Goal: Task Accomplishment & Management: Manage account settings

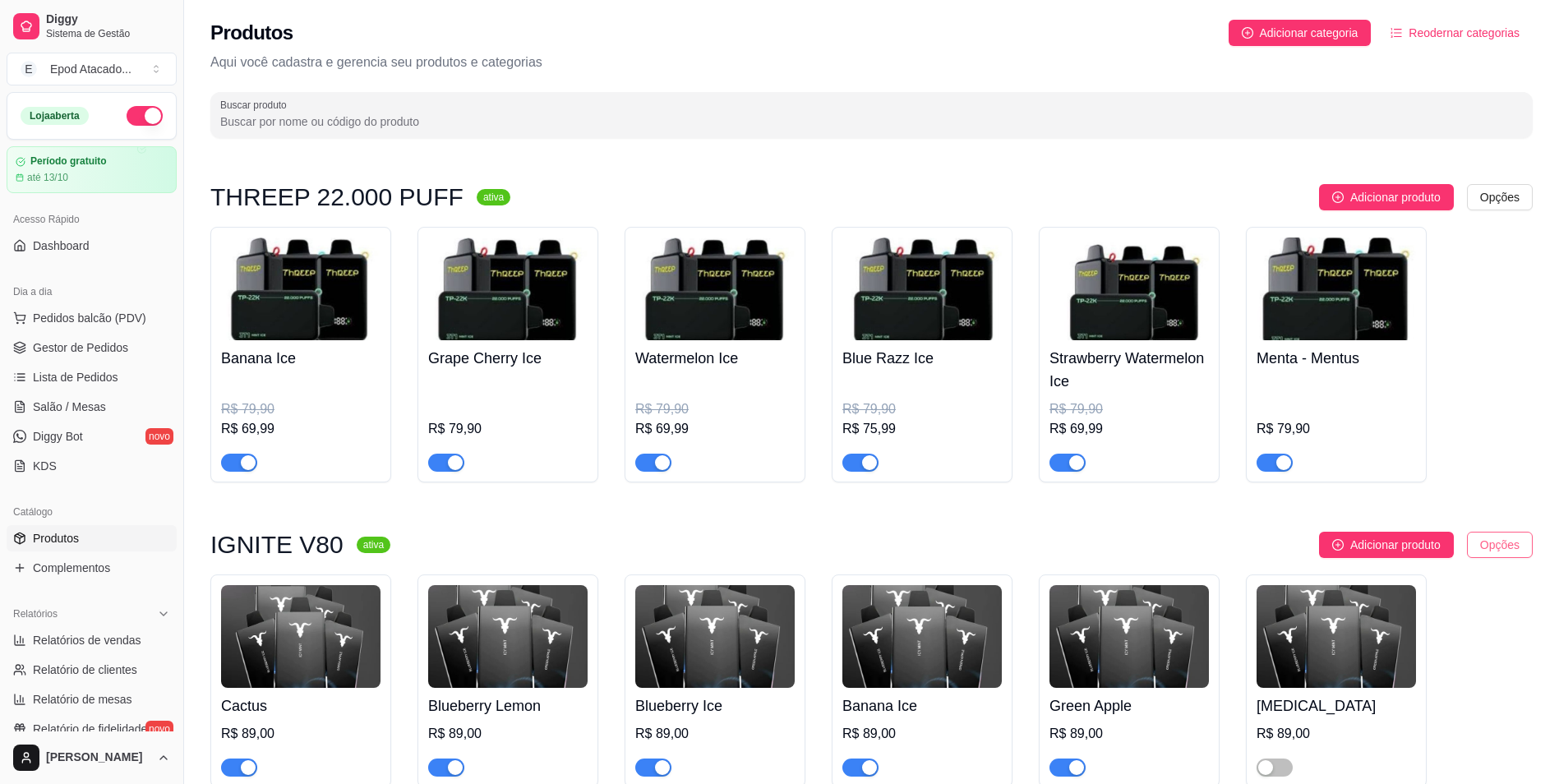
click at [1481, 541] on html "Diggy Sistema de Gestão E Epod Atacado ... Loja aberta Período gratuito até 13/…" at bounding box center [779, 392] width 1559 height 784
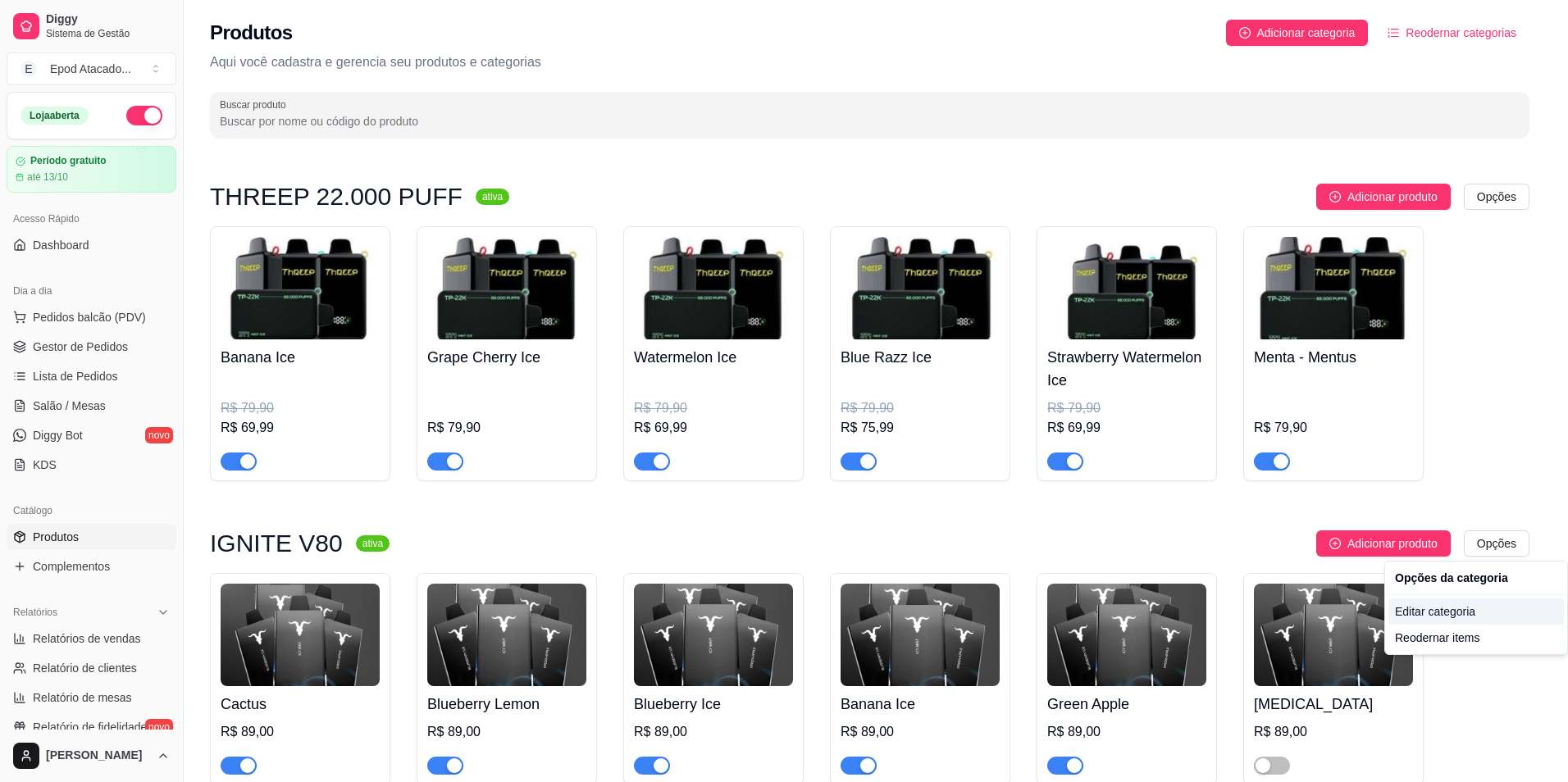
click at [1450, 618] on div "Editar categoria" at bounding box center [1476, 611] width 175 height 26
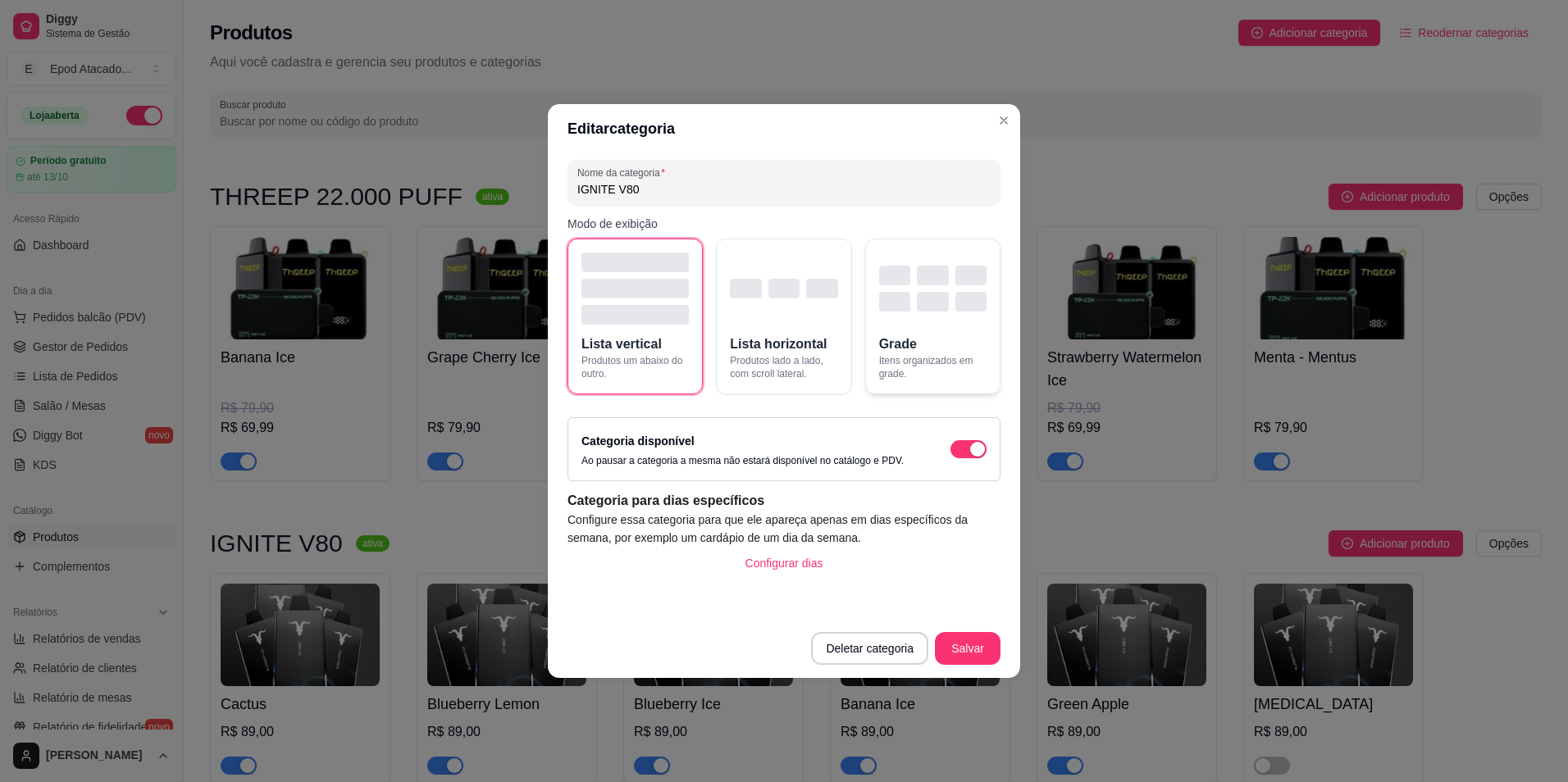
click at [929, 308] on div "button" at bounding box center [932, 301] width 31 height 19
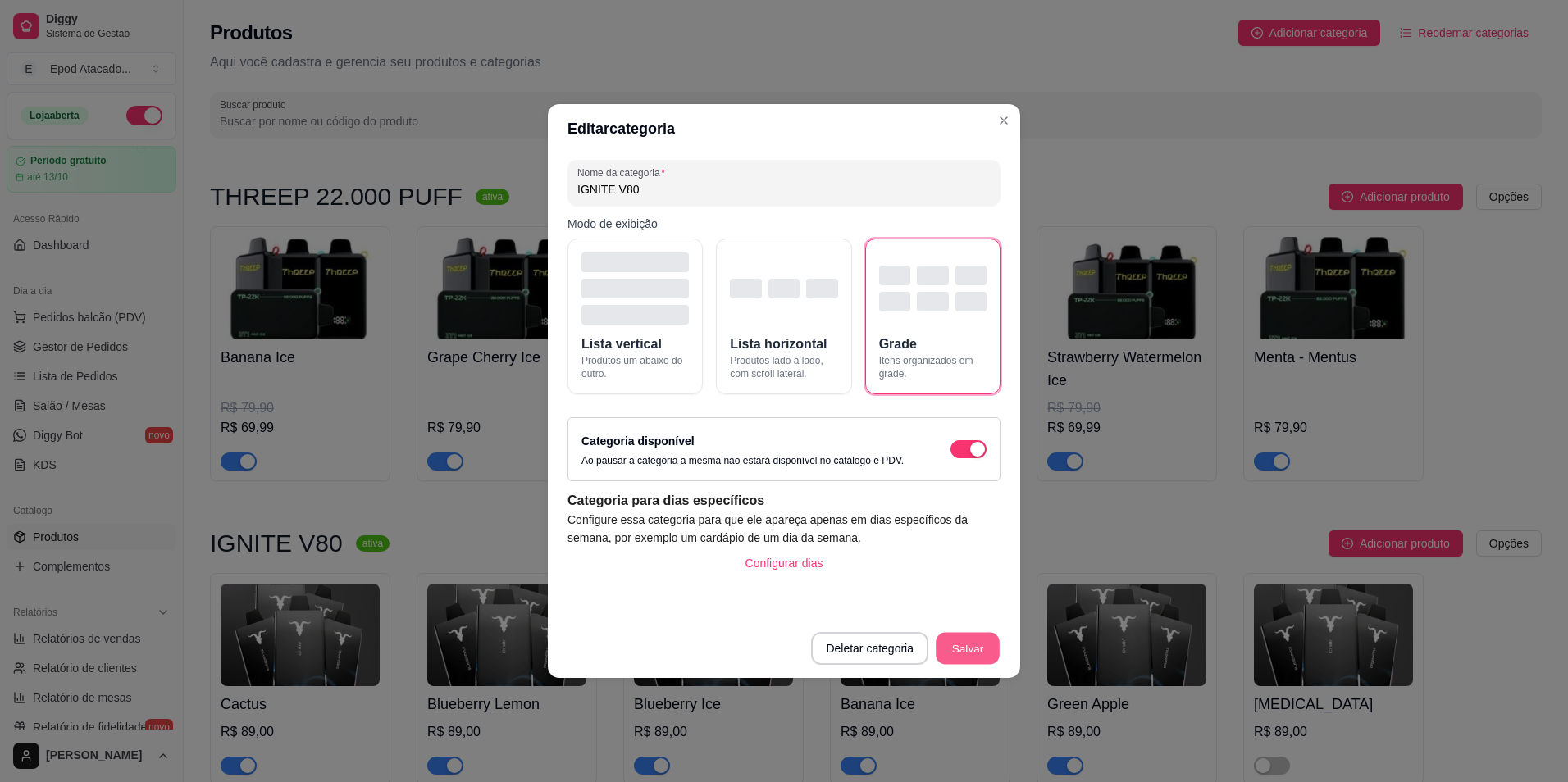
click at [985, 653] on button "Salvar" at bounding box center [968, 649] width 64 height 32
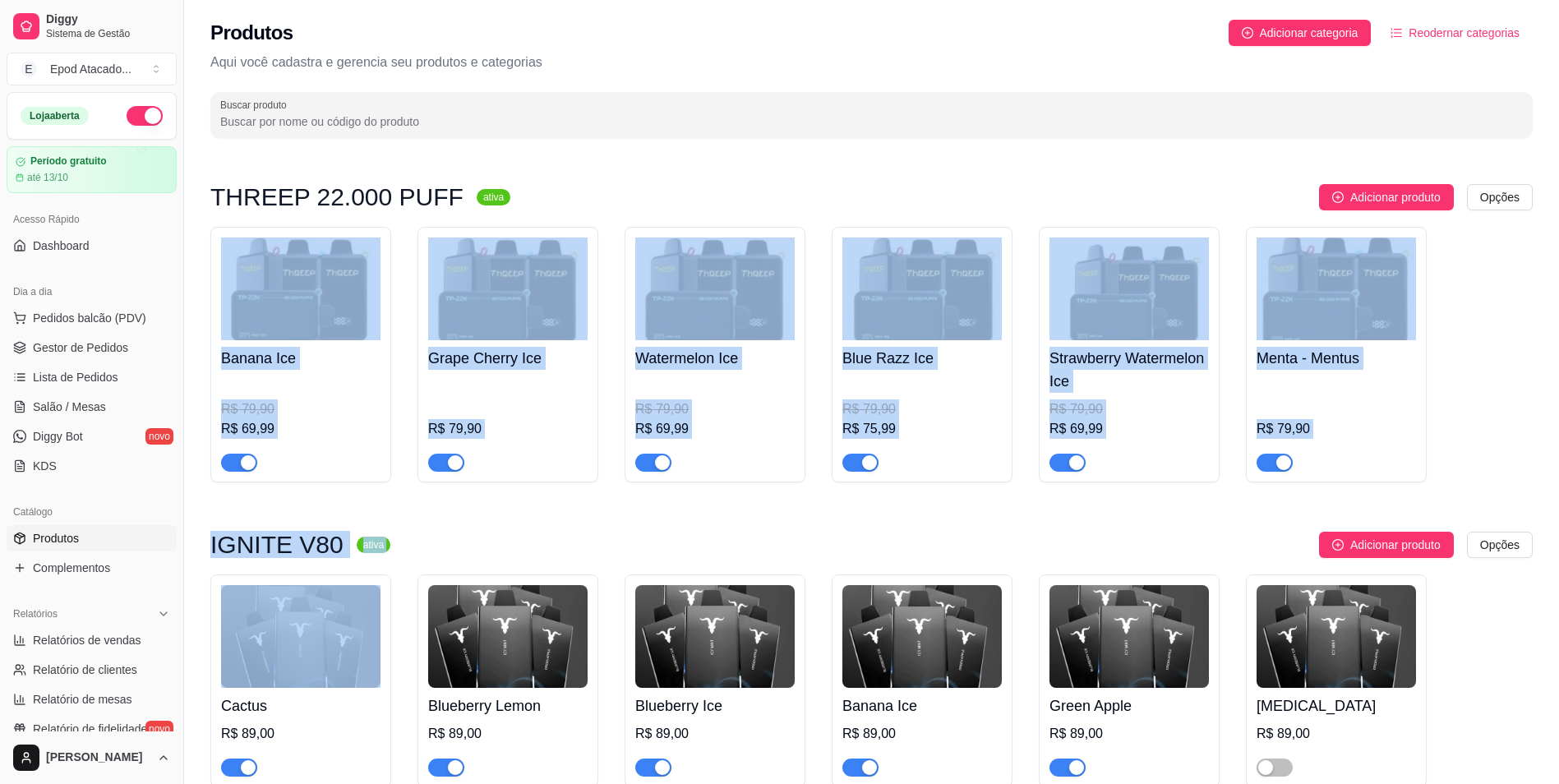
drag, startPoint x: 357, startPoint y: 233, endPoint x: 400, endPoint y: 591, distance: 360.6
drag, startPoint x: 400, startPoint y: 591, endPoint x: 471, endPoint y: 540, distance: 87.4
click at [471, 540] on div "Adicionar produto Opções" at bounding box center [968, 544] width 1129 height 26
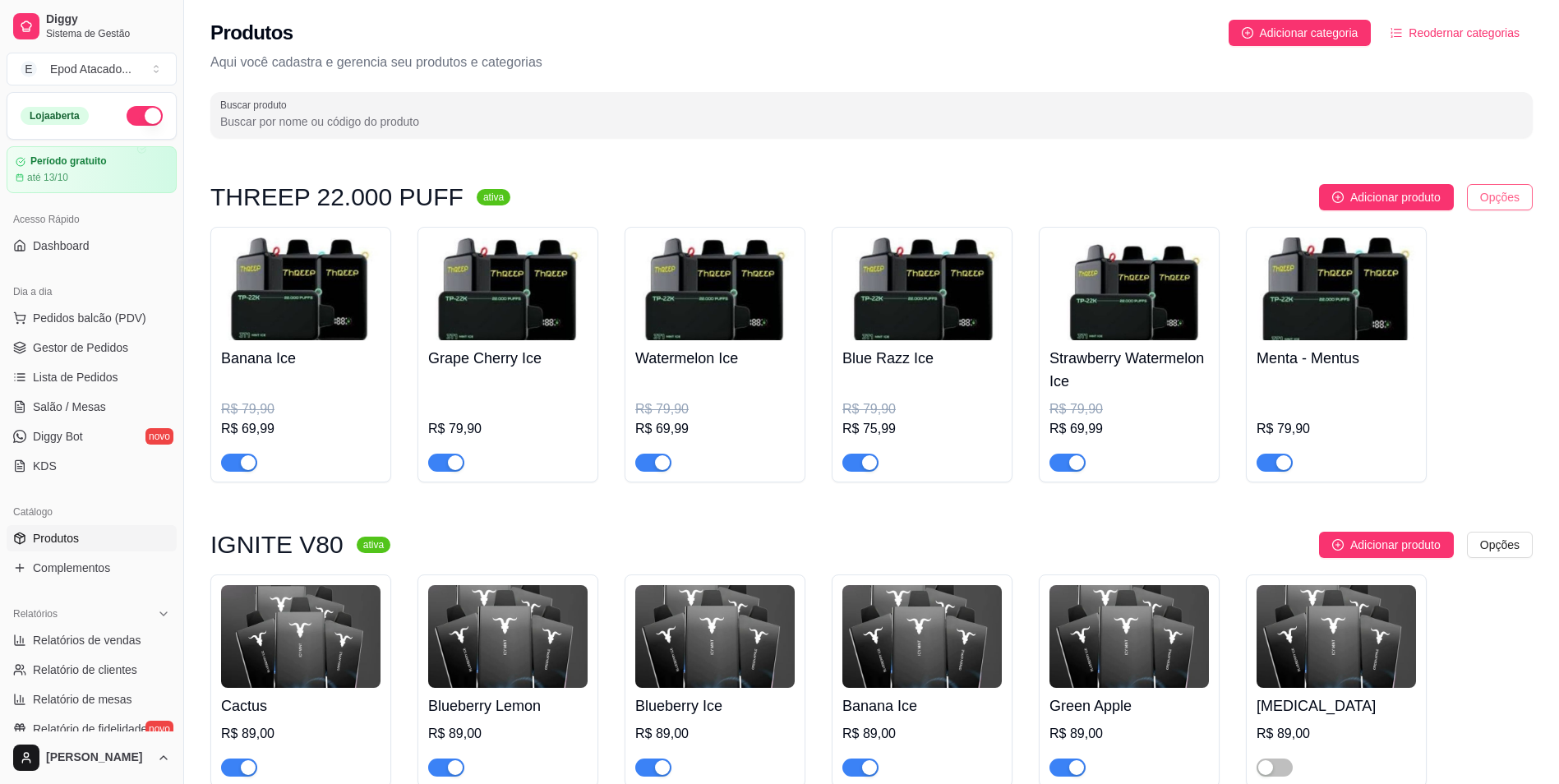
click at [1513, 200] on html "Diggy Sistema de Gestão E Epod Atacado ... Loja aberta Período gratuito até 13/…" at bounding box center [779, 392] width 1559 height 784
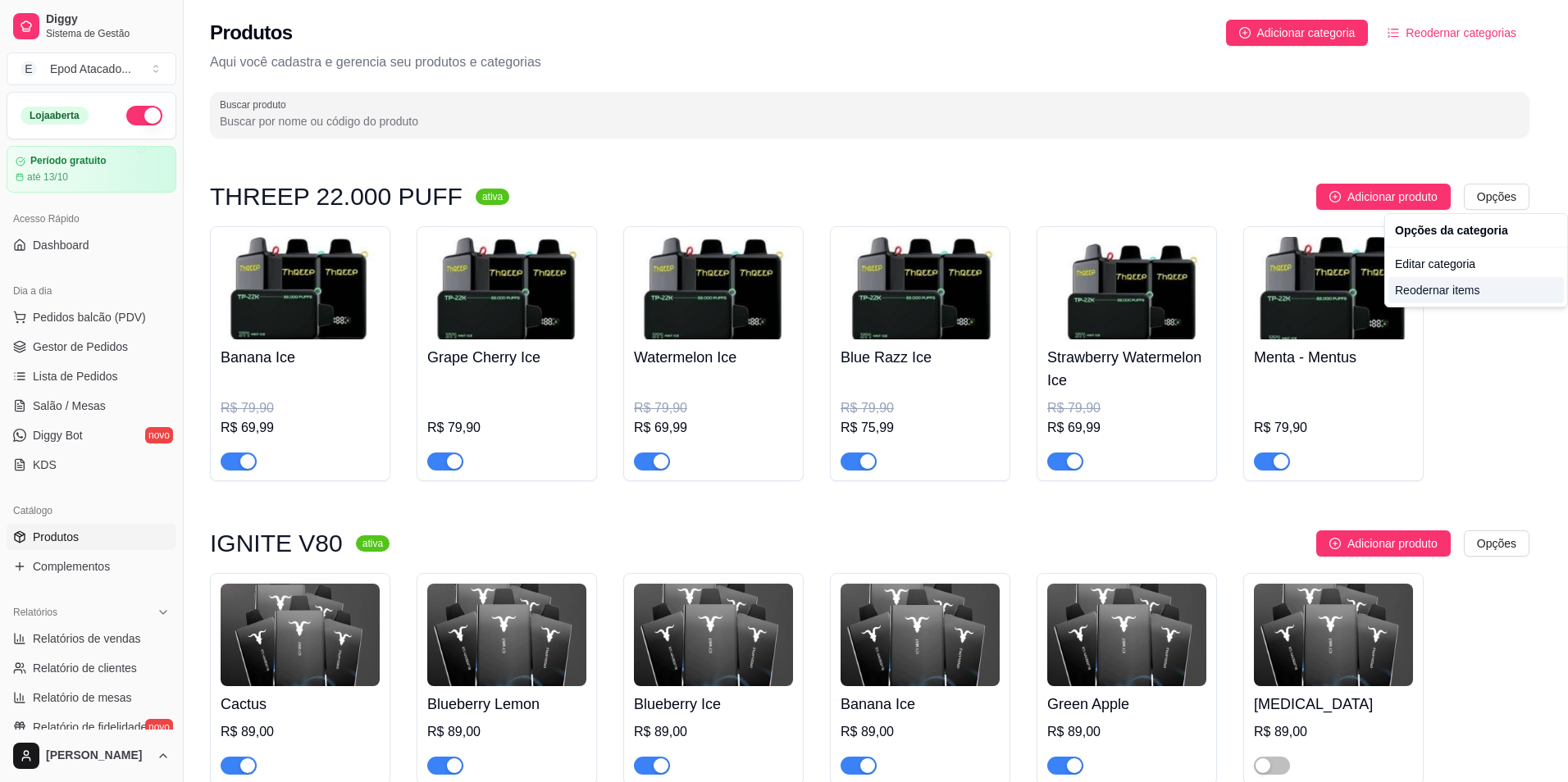
click at [1432, 294] on div "Reodernar items" at bounding box center [1476, 289] width 175 height 26
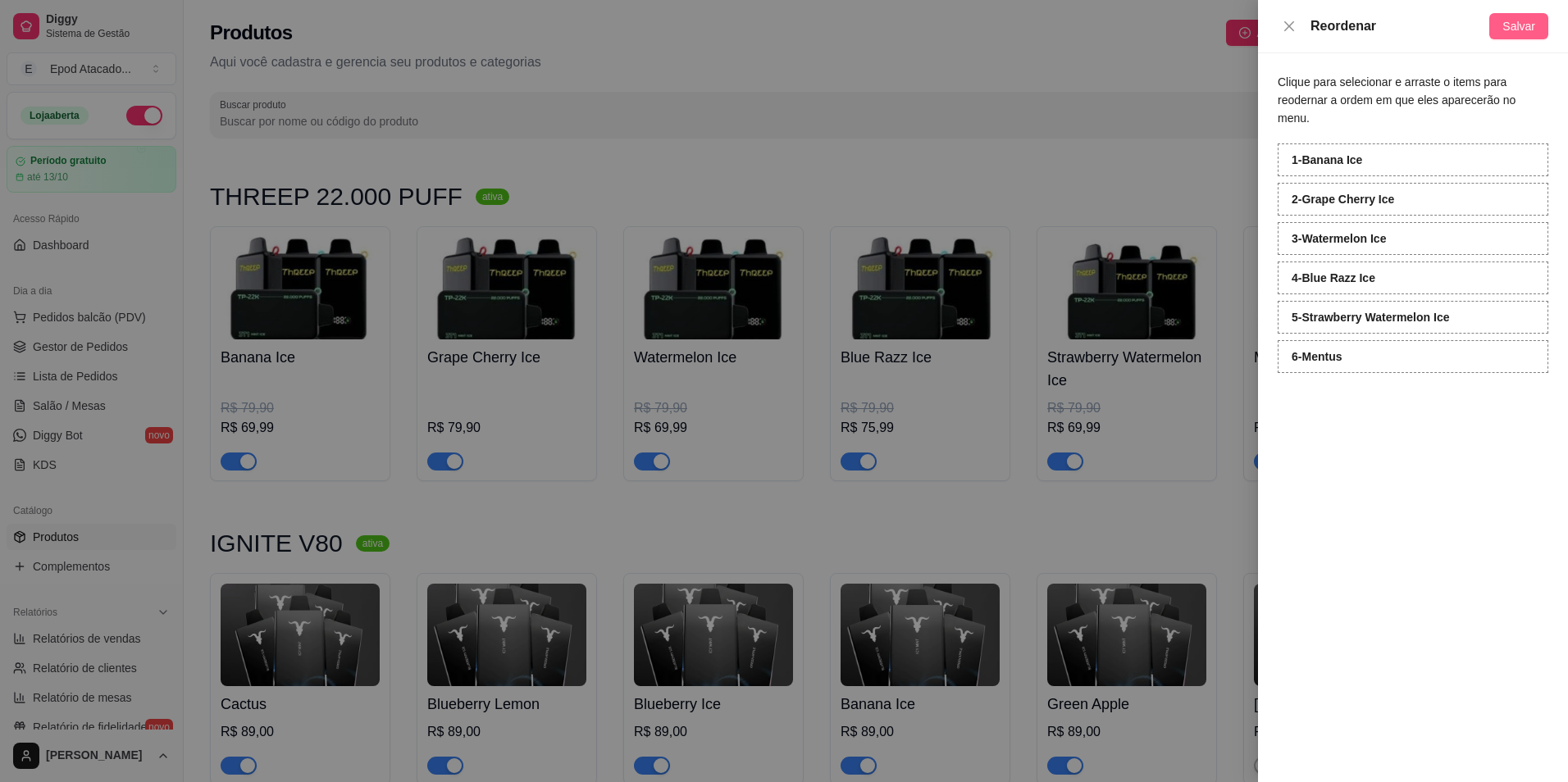
click at [1520, 29] on span "Salvar" at bounding box center [1518, 26] width 33 height 18
